Goal: Task Accomplishment & Management: Manage account settings

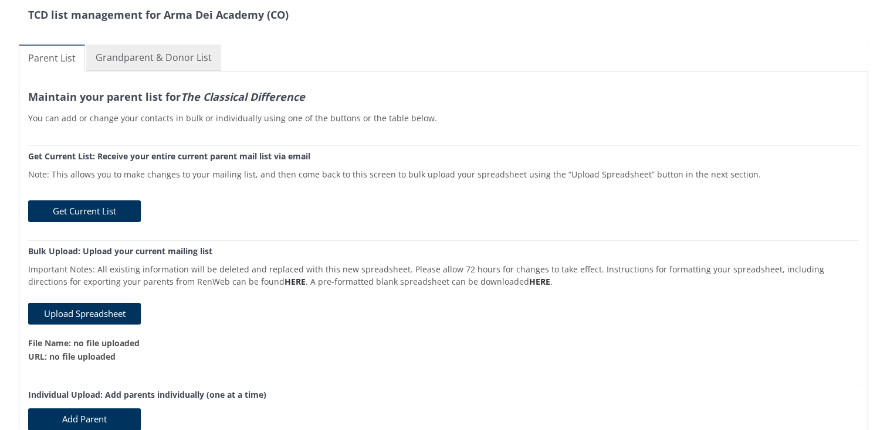
click at [173, 59] on link "Grandparent & Donor List" at bounding box center [153, 58] width 135 height 26
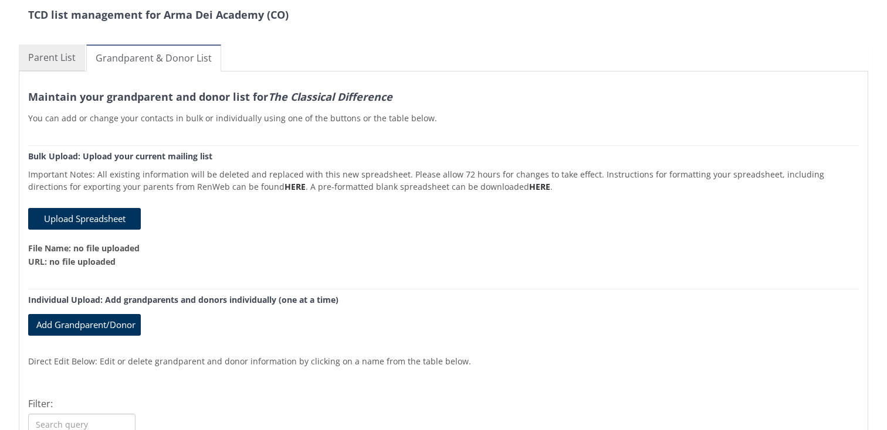
click at [59, 56] on link "Parent List" at bounding box center [52, 58] width 66 height 26
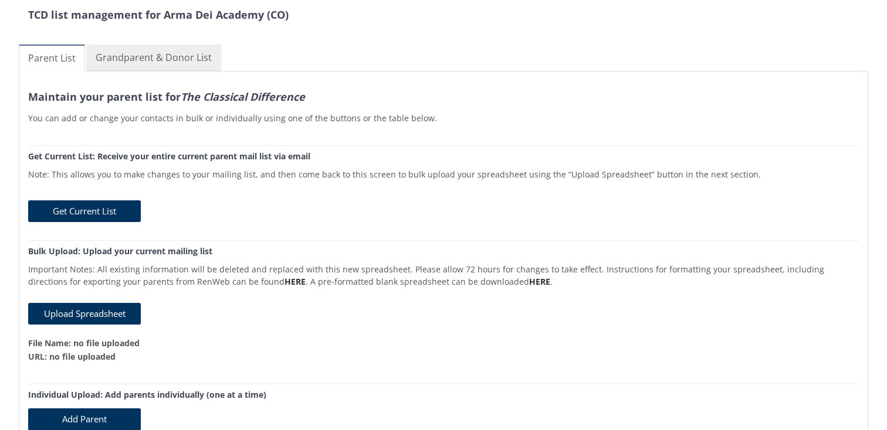
click at [186, 57] on link "Grandparent & Donor List" at bounding box center [153, 58] width 135 height 26
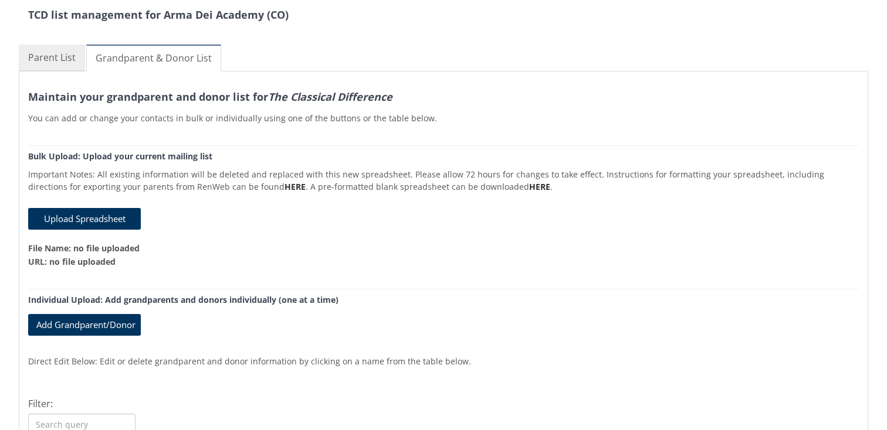
click at [69, 59] on link "Parent List" at bounding box center [52, 58] width 66 height 26
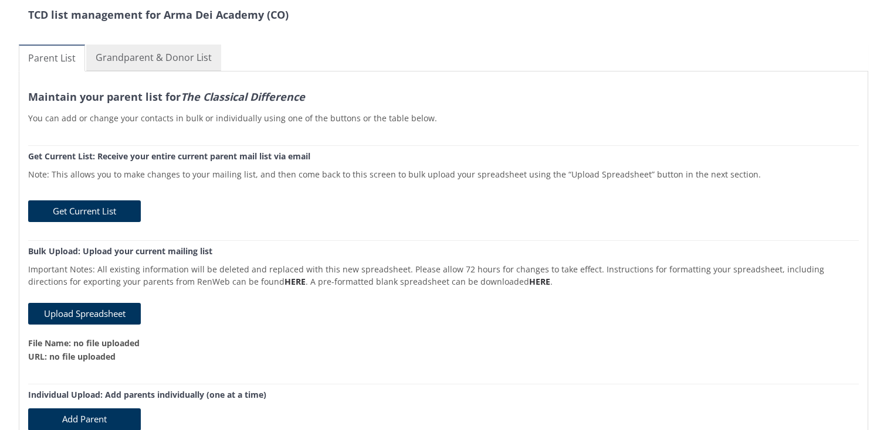
click at [140, 45] on link "Grandparent & Donor List" at bounding box center [153, 58] width 135 height 26
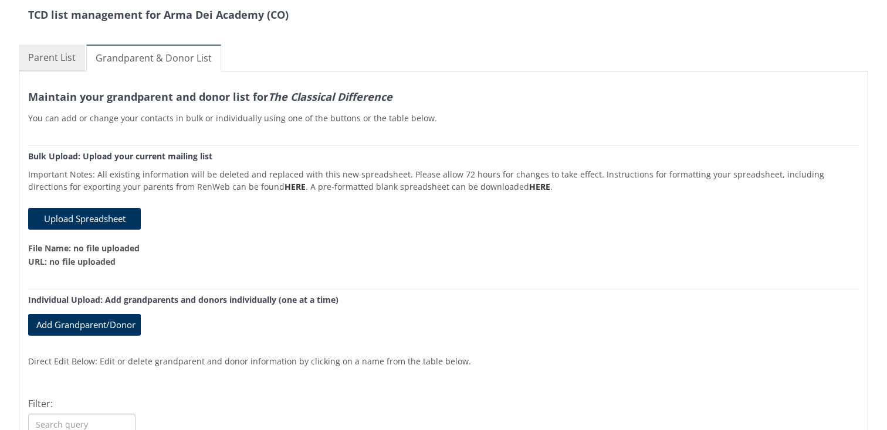
click at [73, 49] on link "Parent List" at bounding box center [52, 58] width 66 height 26
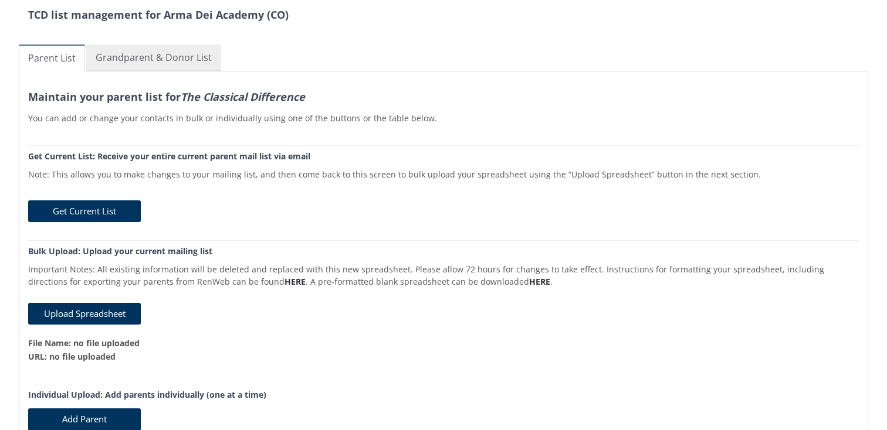
click at [183, 55] on link "Grandparent & Donor List" at bounding box center [153, 58] width 135 height 26
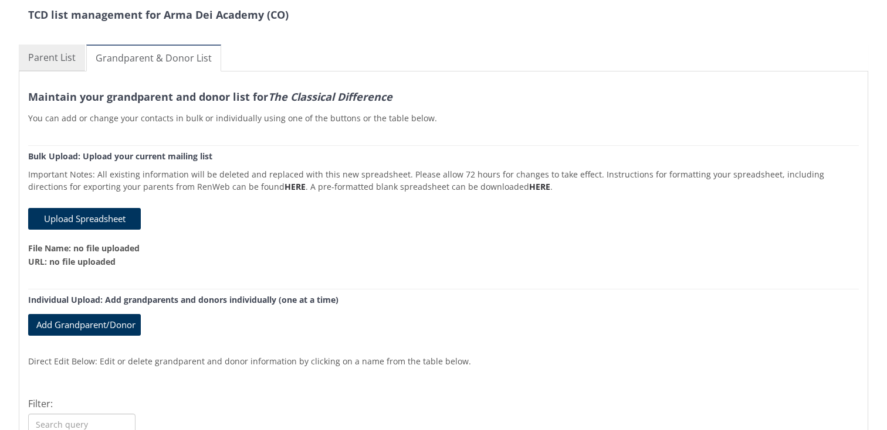
click at [69, 60] on link "Parent List" at bounding box center [52, 58] width 66 height 26
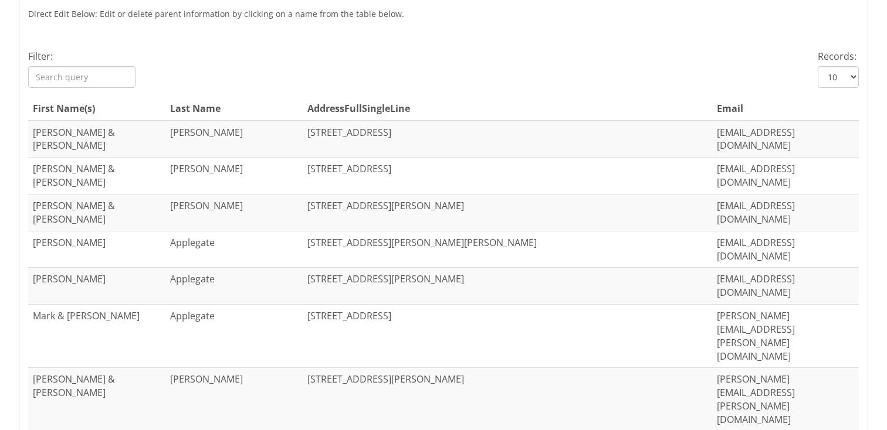
scroll to position [494, 0]
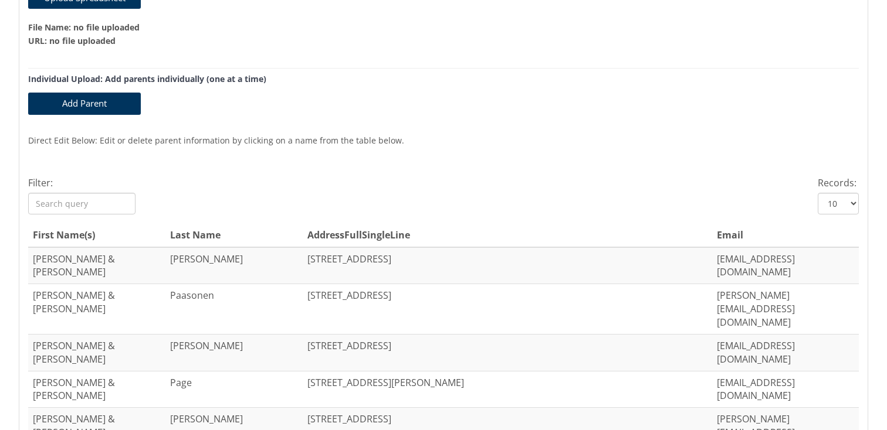
scroll to position [0, 0]
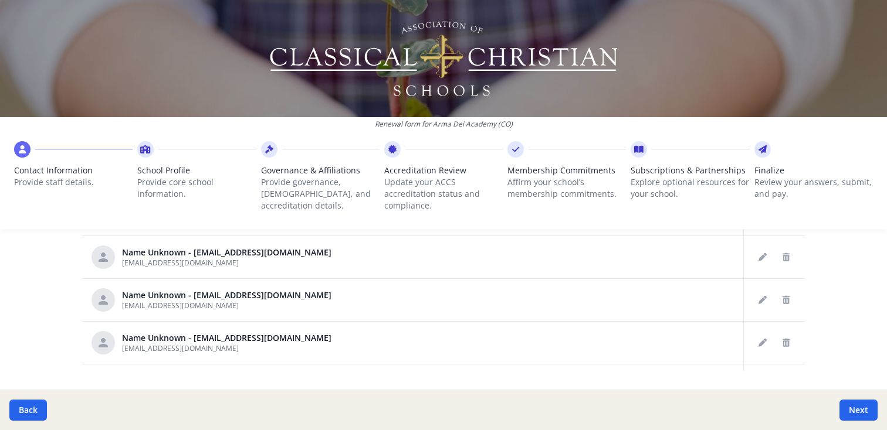
scroll to position [727, 0]
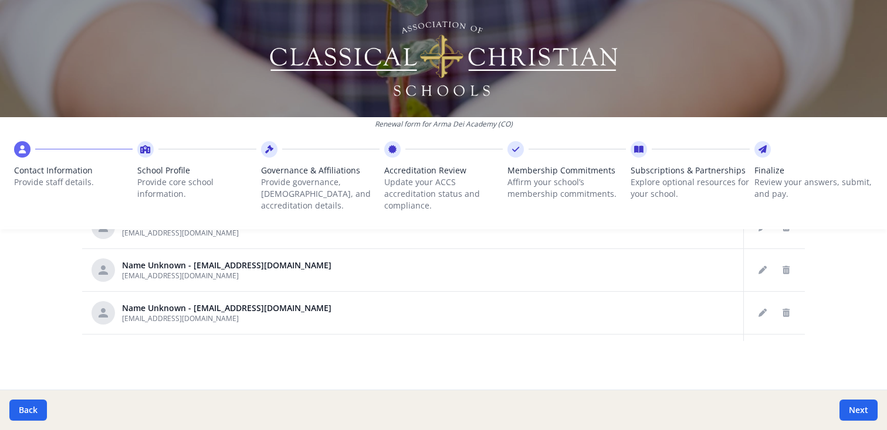
click at [762, 148] on icon at bounding box center [762, 150] width 8 height 12
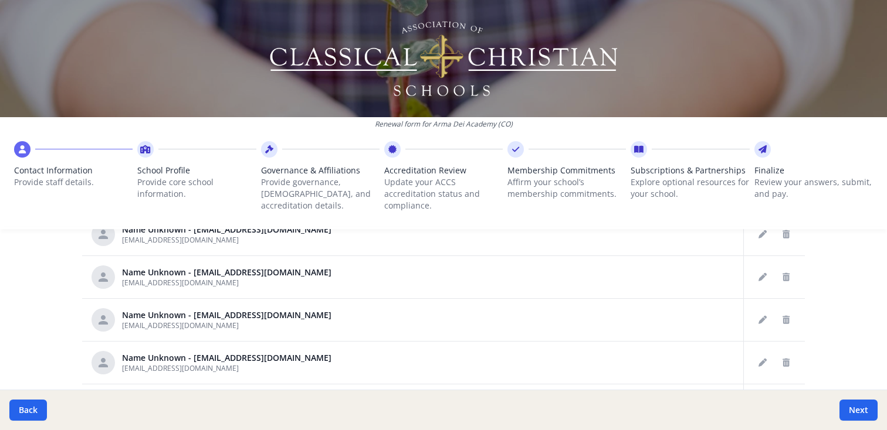
scroll to position [671, 0]
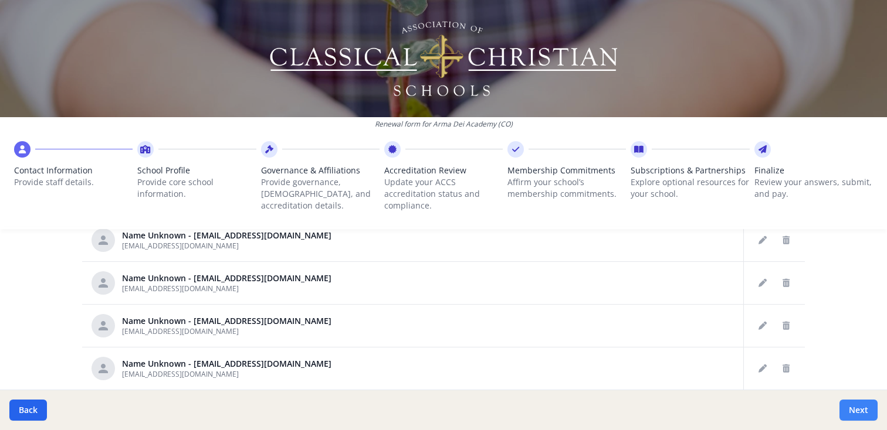
click at [850, 403] on button "Next" at bounding box center [858, 410] width 38 height 21
type input "(303) 346-4523"
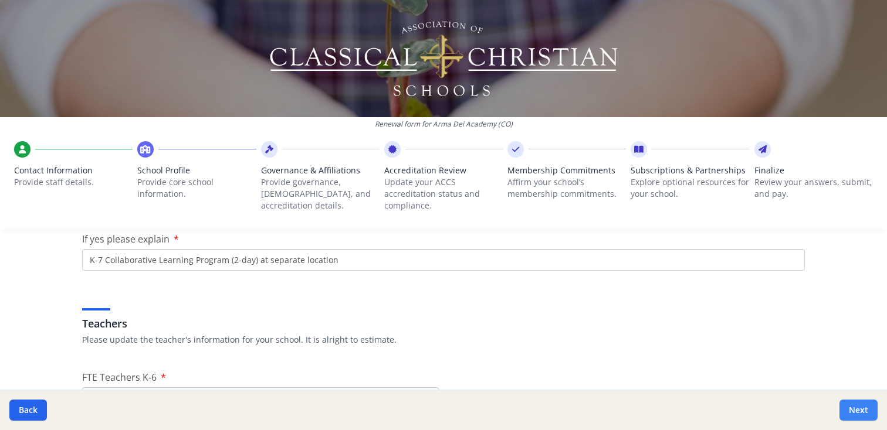
click at [853, 409] on button "Next" at bounding box center [858, 410] width 38 height 21
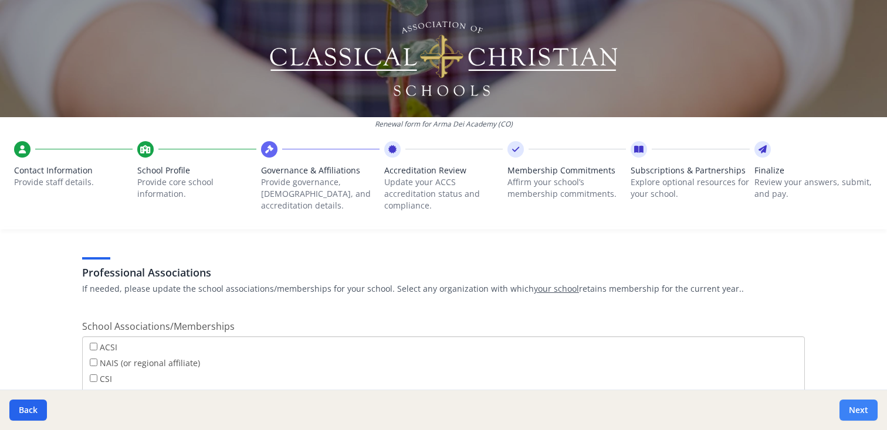
click at [853, 408] on button "Next" at bounding box center [858, 410] width 38 height 21
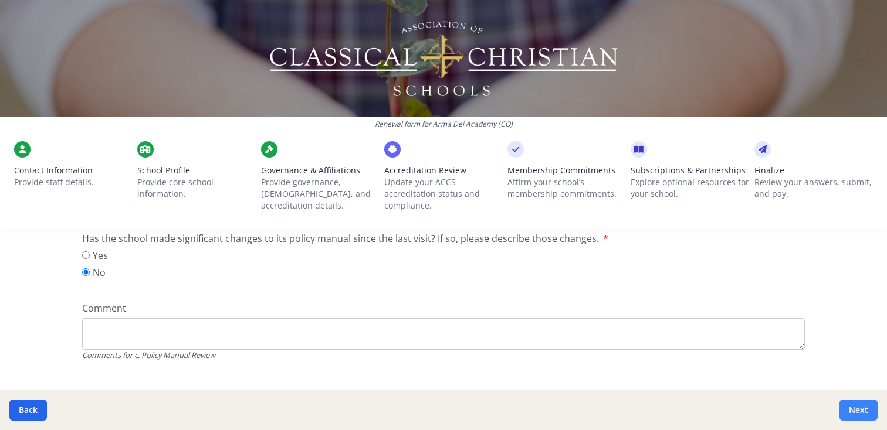
click at [853, 406] on button "Next" at bounding box center [858, 410] width 38 height 21
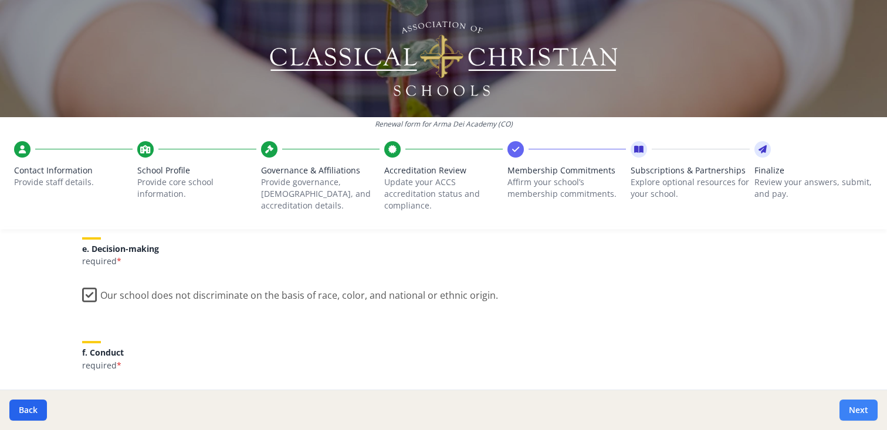
click at [853, 406] on button "Next" at bounding box center [858, 410] width 38 height 21
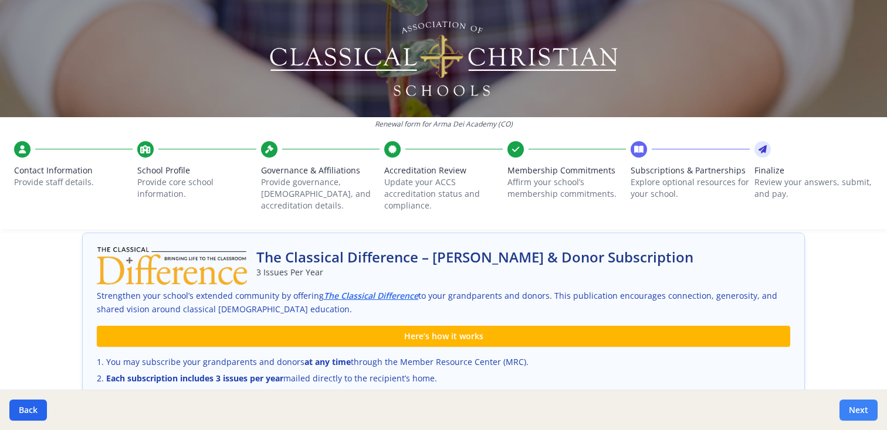
click at [853, 406] on button "Next" at bounding box center [858, 410] width 38 height 21
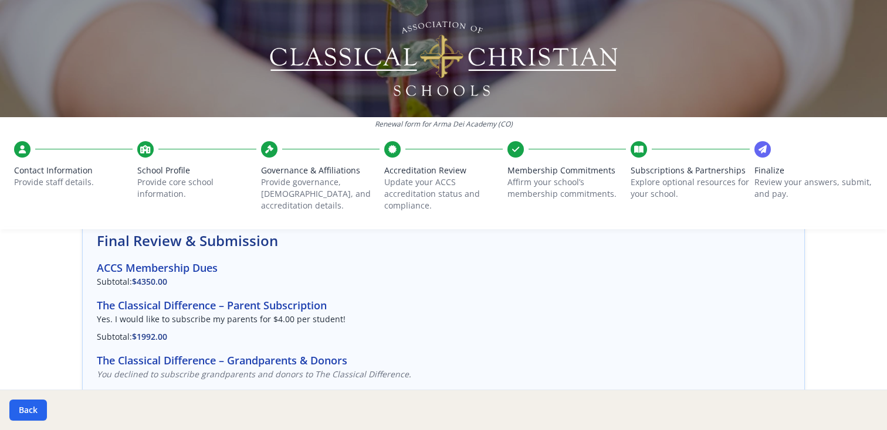
scroll to position [57, 0]
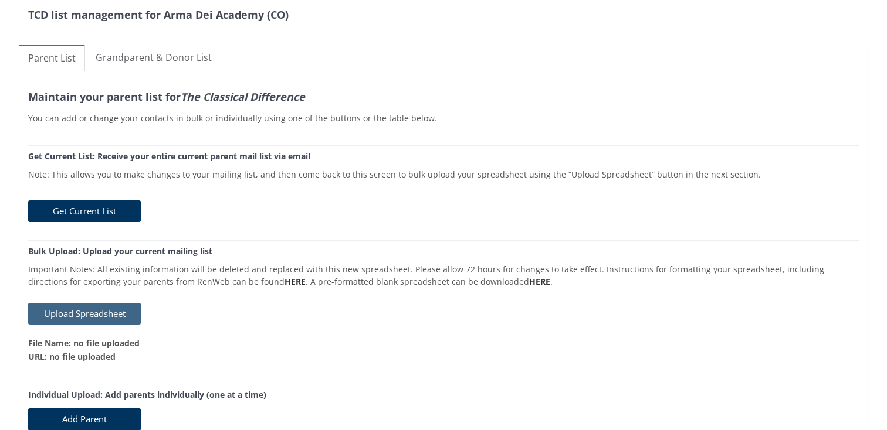
click at [93, 316] on button "Upload Spreadsheet" at bounding box center [84, 314] width 113 height 22
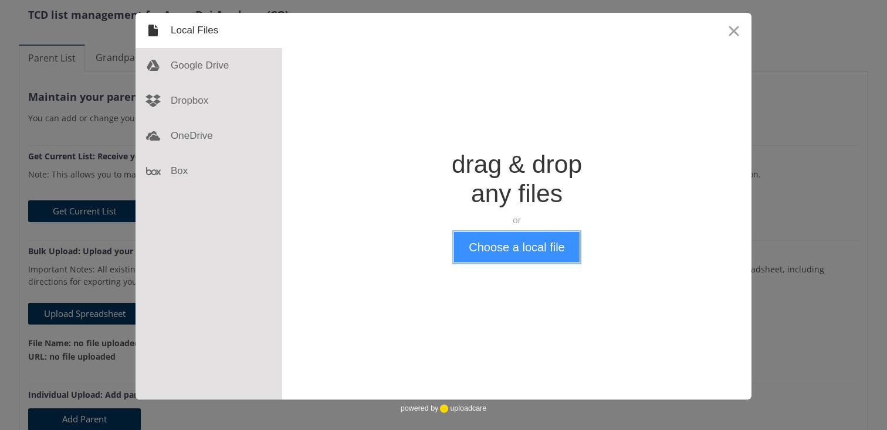
click at [513, 249] on button "Choose a local file" at bounding box center [516, 247] width 125 height 30
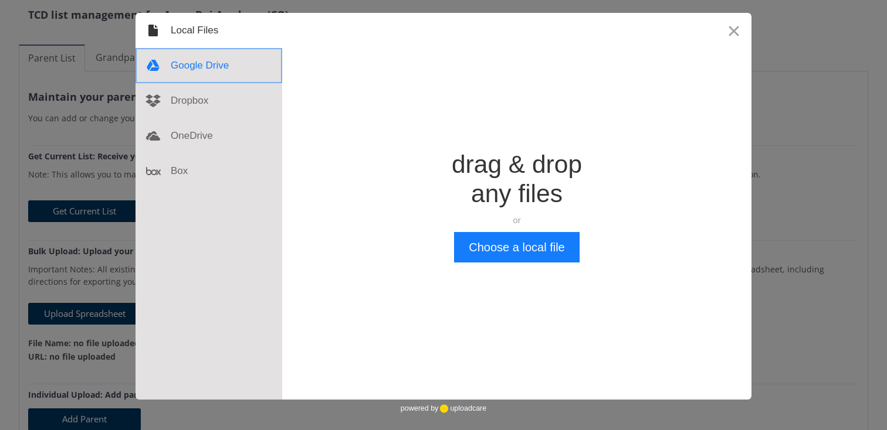
click at [240, 72] on div at bounding box center [208, 65] width 147 height 35
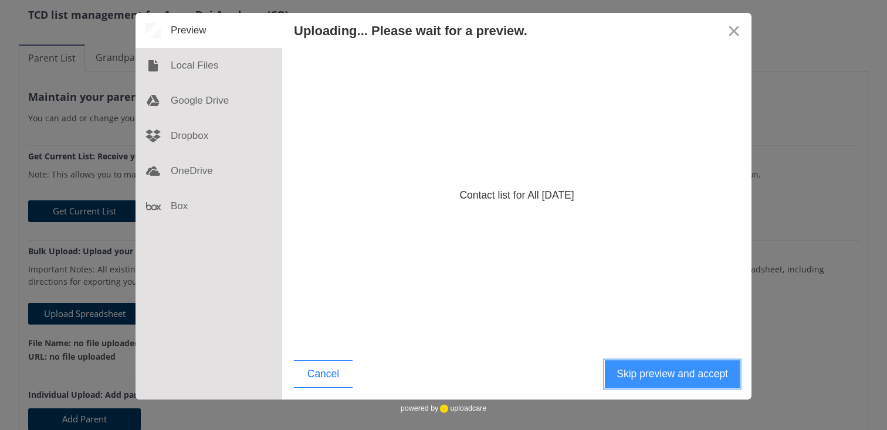
click at [652, 374] on button "Skip preview and accept" at bounding box center [672, 375] width 135 height 28
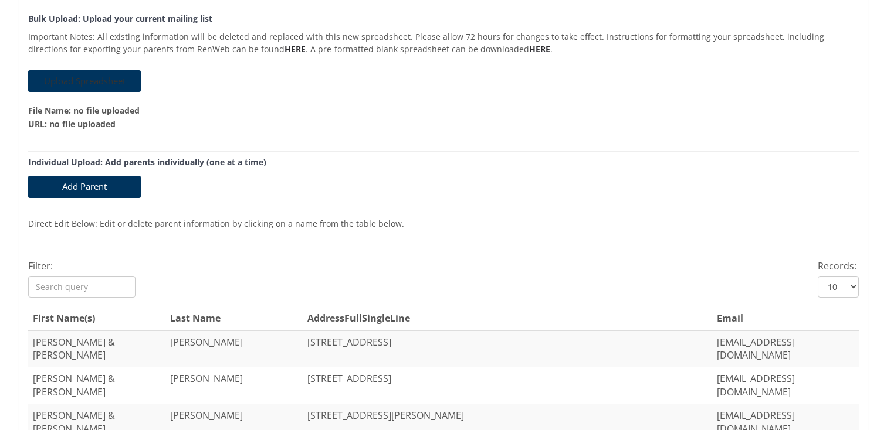
scroll to position [223, 0]
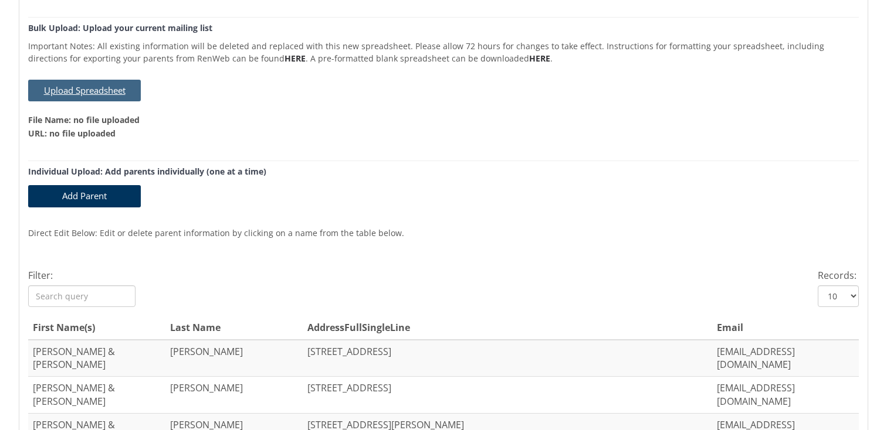
click at [111, 90] on button "Upload Spreadsheet" at bounding box center [84, 91] width 113 height 22
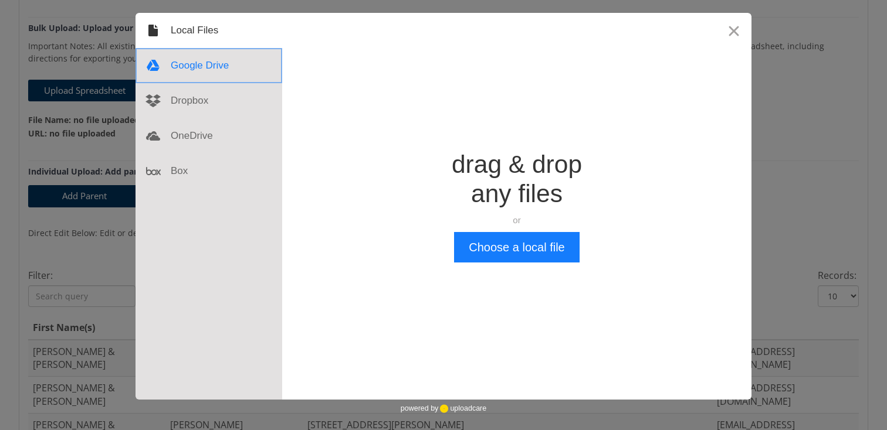
click at [196, 73] on div at bounding box center [208, 65] width 147 height 35
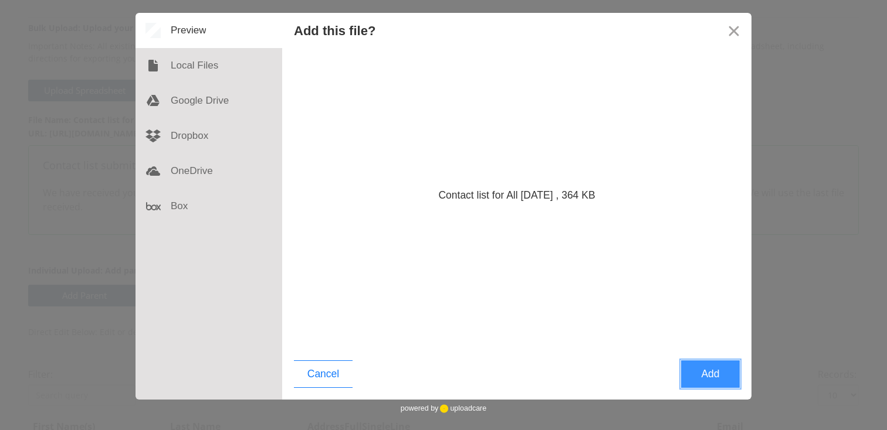
click at [713, 374] on button "Add" at bounding box center [710, 375] width 59 height 28
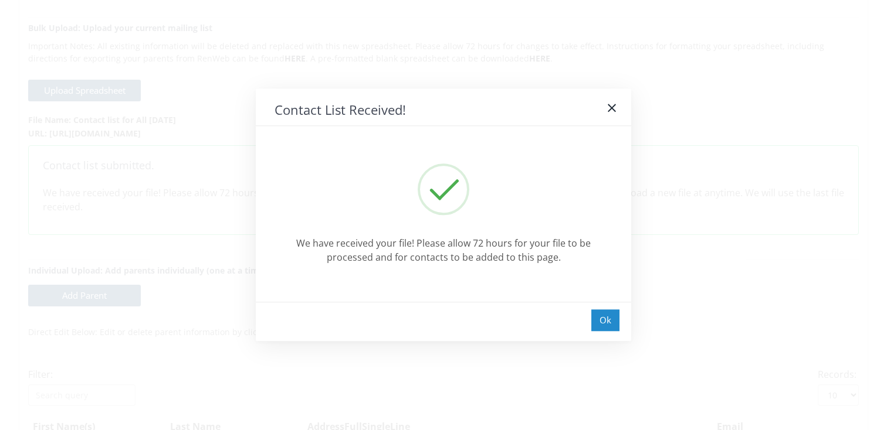
click at [598, 320] on div "Ok" at bounding box center [605, 321] width 28 height 22
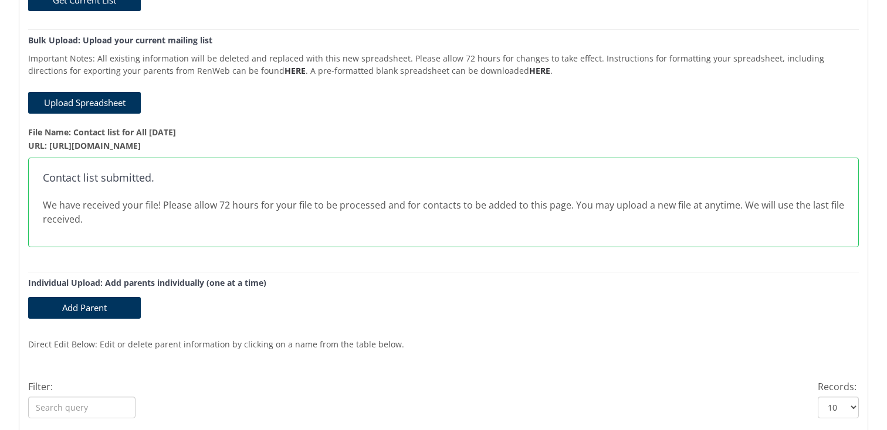
scroll to position [0, 0]
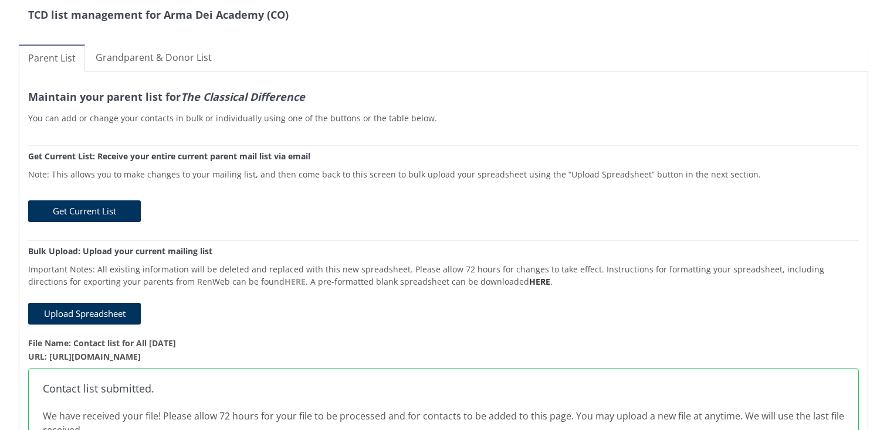
click at [284, 283] on link "HERE" at bounding box center [294, 281] width 21 height 11
click at [529, 280] on link "HERE" at bounding box center [539, 281] width 21 height 11
click at [141, 358] on strong "URL: https://60rtvialmq.ucarecd.net/e1db036b-2152-4c76-9758-d79b1d4380a1/" at bounding box center [84, 356] width 113 height 11
click at [141, 353] on strong "URL: https://60rtvialmq.ucarecd.net/e1db036b-2152-4c76-9758-d79b1d4380a1/" at bounding box center [84, 356] width 113 height 11
click at [563, 169] on p "Note: This allows you to make changes to your mailing list, and then come back …" at bounding box center [443, 170] width 830 height 19
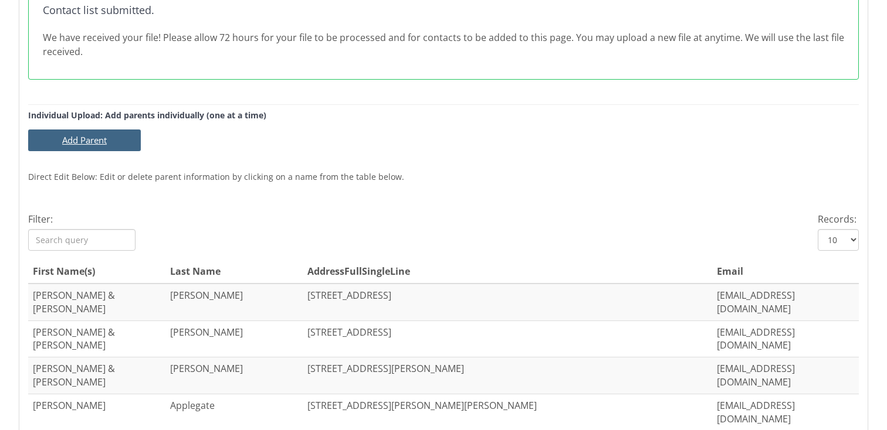
scroll to position [593, 0]
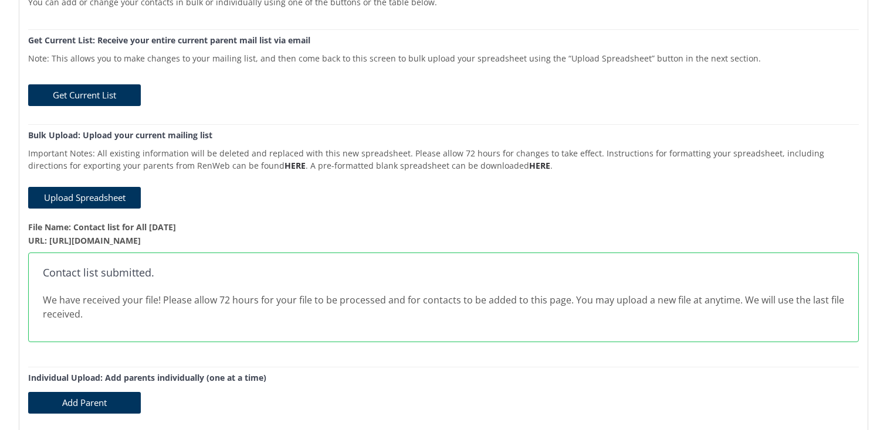
scroll to position [0, 0]
